Goal: Book appointment/travel/reservation

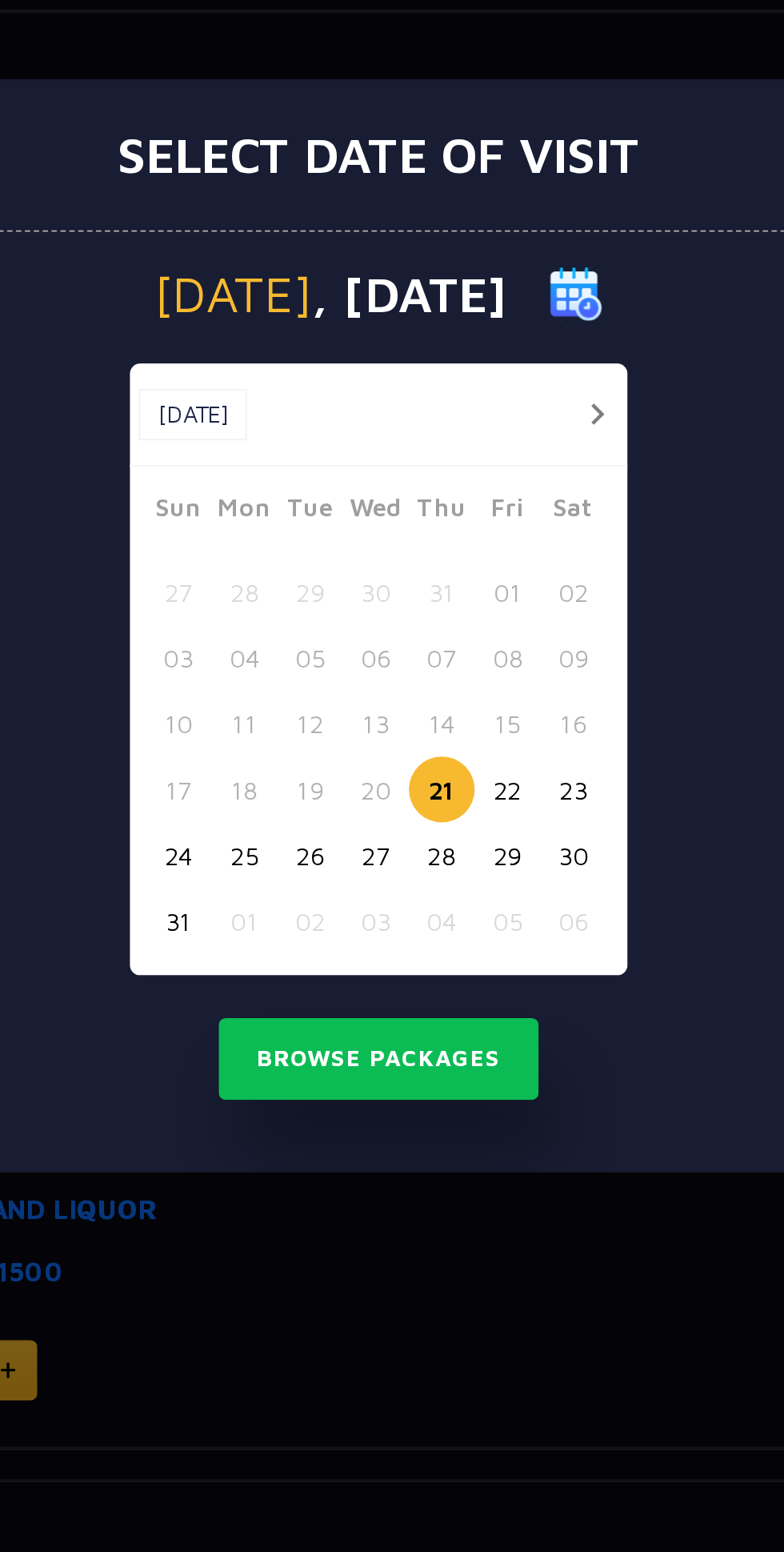
click at [491, 678] on button "button" at bounding box center [490, 681] width 20 height 20
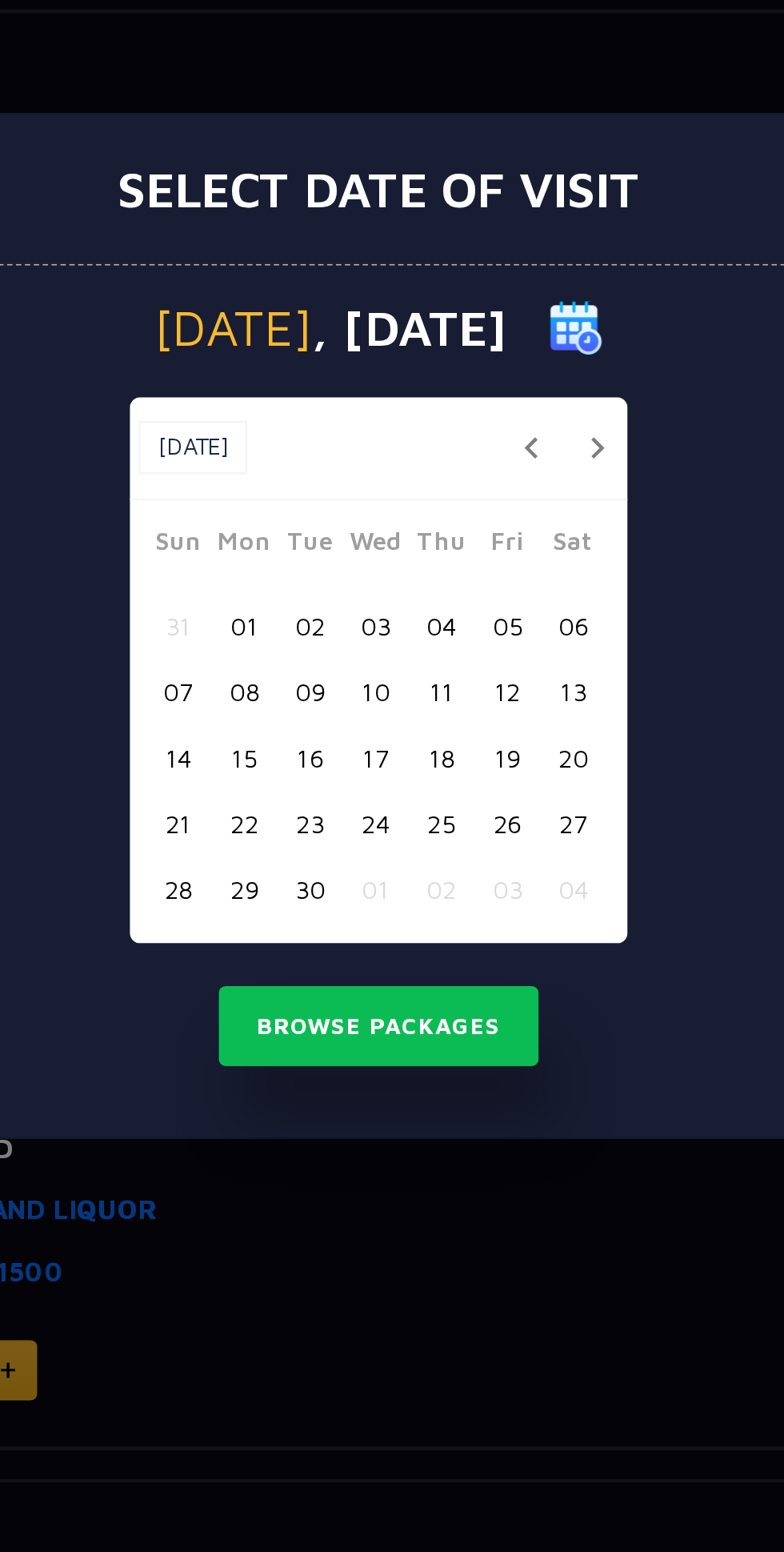
click at [490, 695] on button "button" at bounding box center [490, 697] width 20 height 20
click at [351, 860] on button "21" at bounding box center [361, 865] width 30 height 30
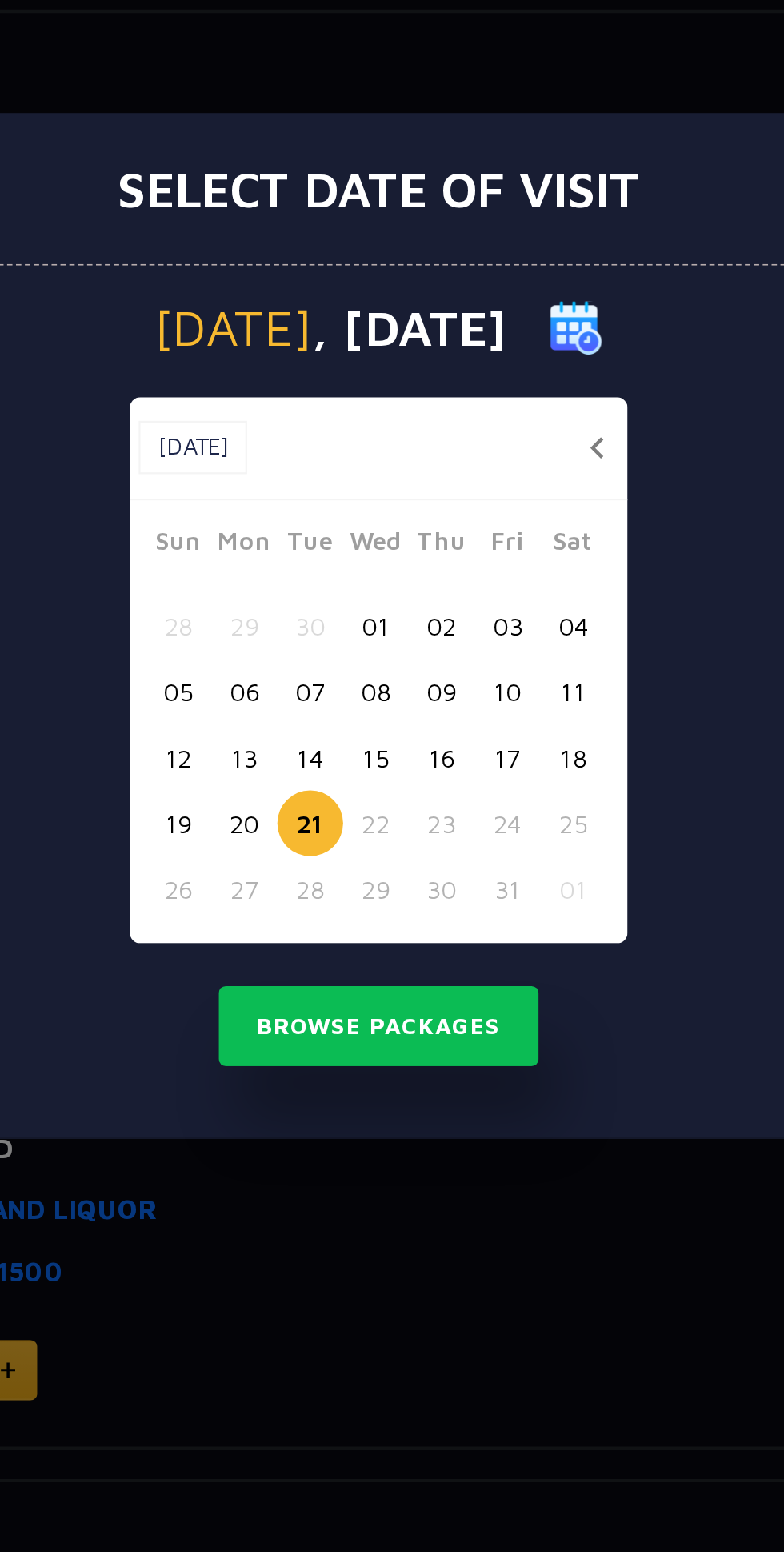
click at [324, 862] on button "20" at bounding box center [331, 865] width 30 height 30
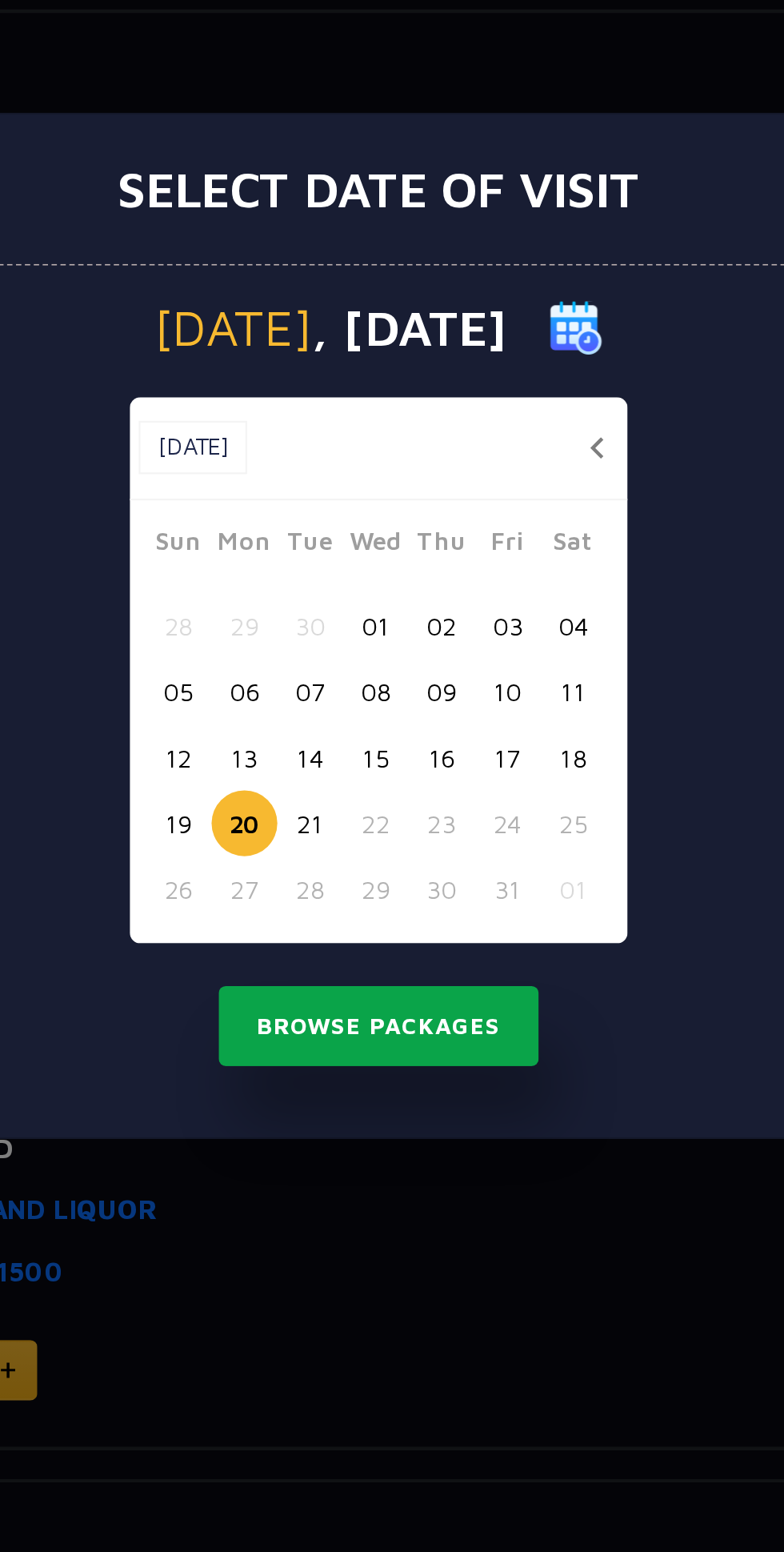
click at [410, 964] on button "Browse Packages" at bounding box center [392, 957] width 144 height 37
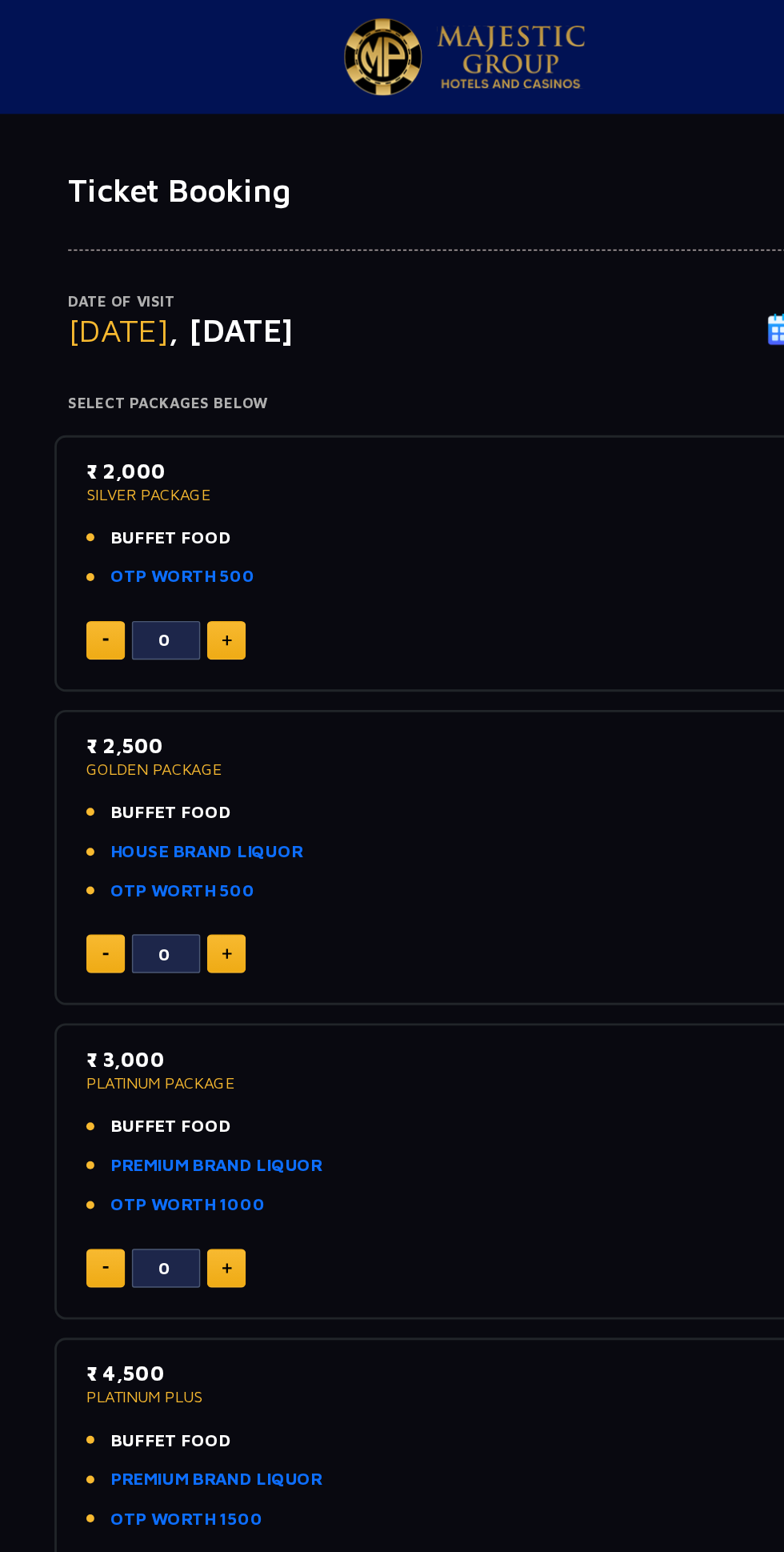
click at [168, 402] on link "OTP WORTH 500" at bounding box center [194, 406] width 101 height 19
